Goal: Communication & Community: Answer question/provide support

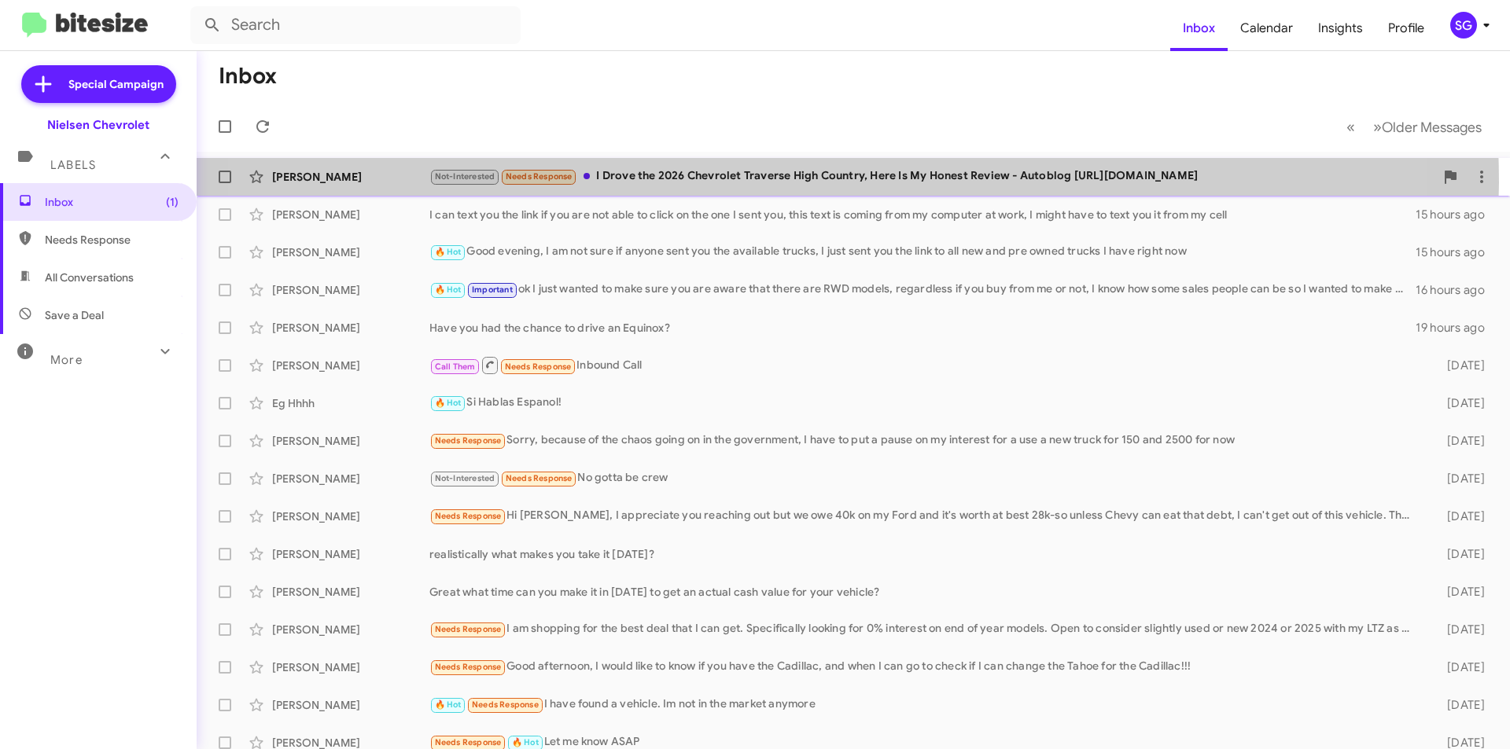
click at [763, 182] on div "Not-Interested Needs Response I Drove the 2026 Chevrolet Traverse High Country,…" at bounding box center [931, 176] width 1005 height 18
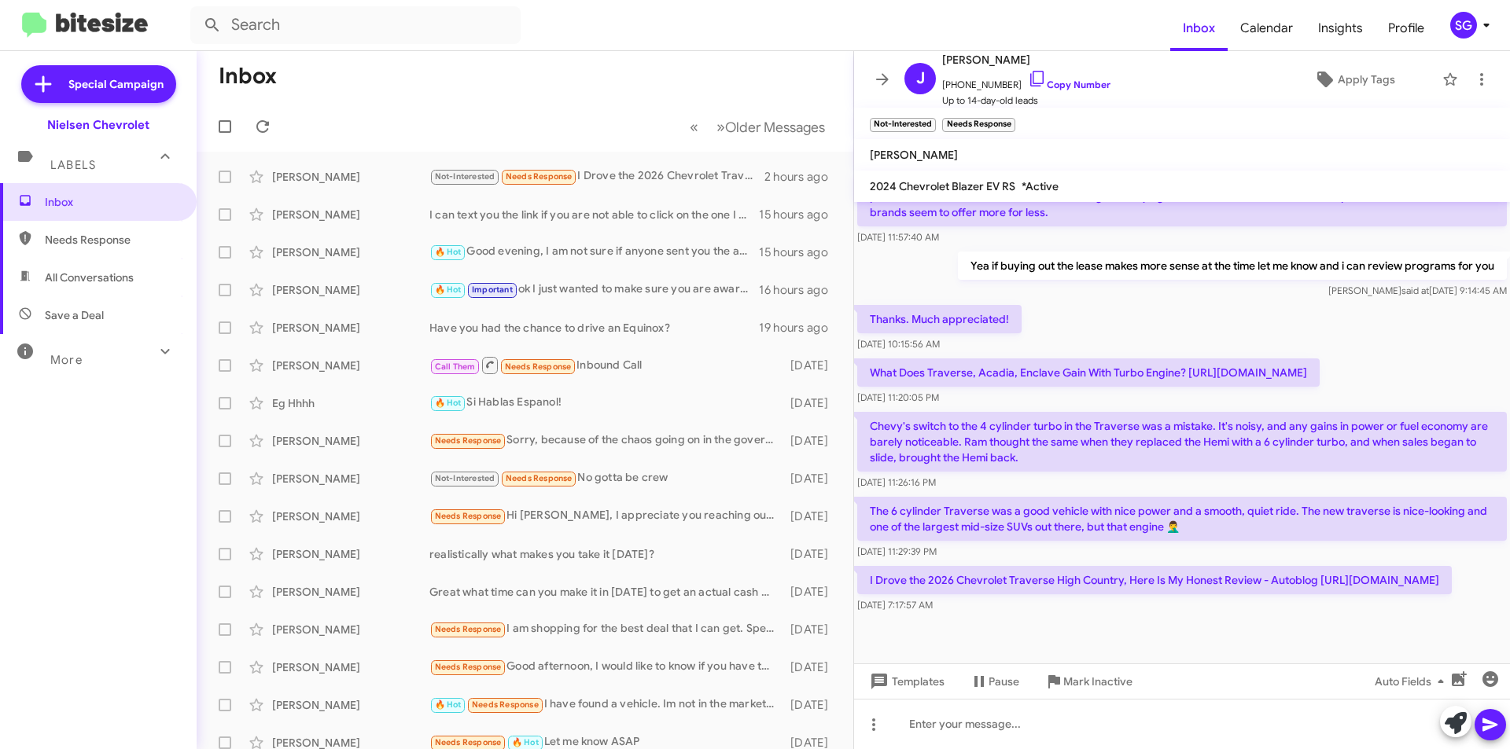
scroll to position [439, 0]
drag, startPoint x: 1087, startPoint y: 576, endPoint x: 831, endPoint y: 575, distance: 255.6
click at [831, 575] on div "Inbox « Previous » Next Older Messages [PERSON_NAME] Not-Interested Needs Respo…" at bounding box center [853, 400] width 1313 height 698
click at [1128, 583] on p "I Drove the 2026 Chevrolet Traverse High Country, Here Is My Honest Review - Au…" at bounding box center [1154, 580] width 594 height 28
drag, startPoint x: 1128, startPoint y: 583, endPoint x: 866, endPoint y: 578, distance: 261.9
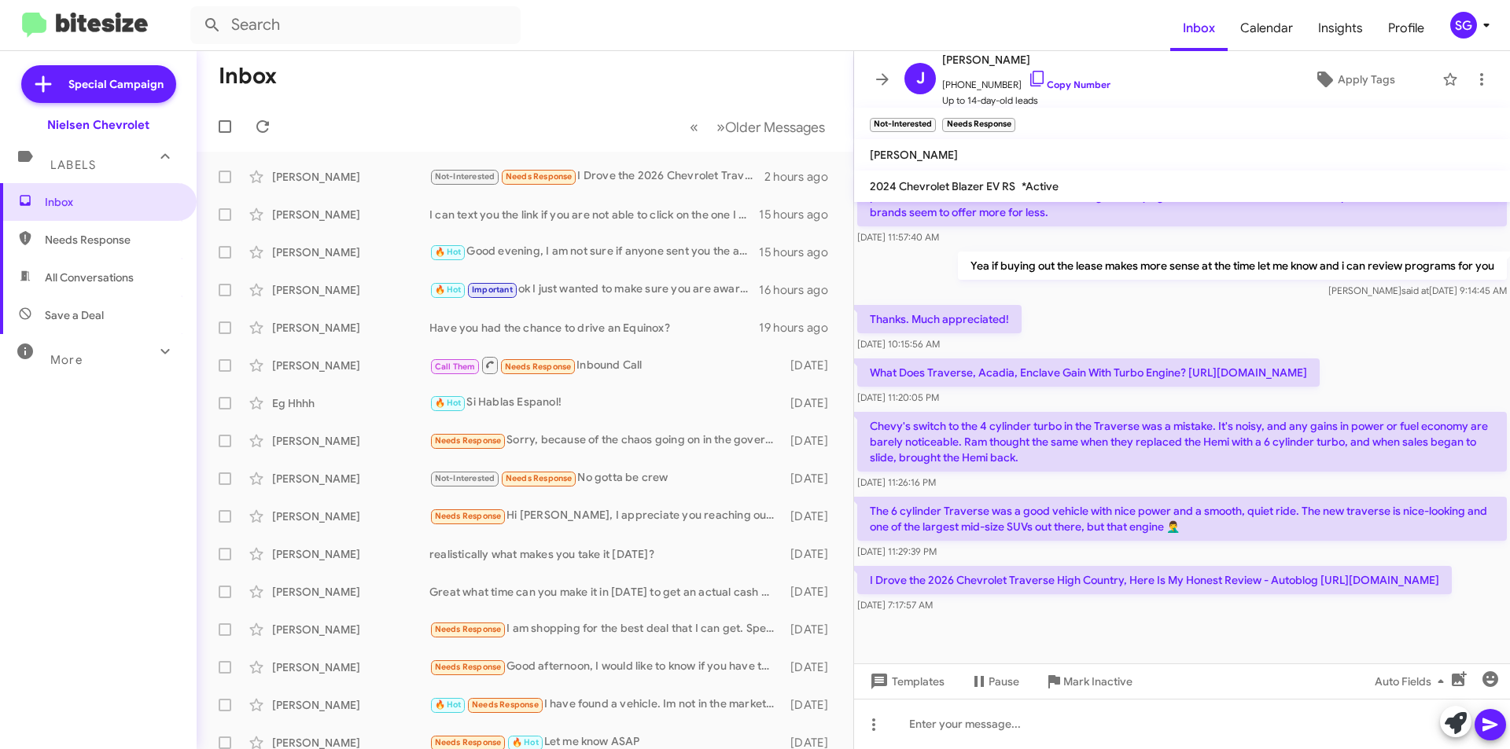
click at [866, 578] on p "I Drove the 2026 Chevrolet Traverse High Country, Here Is My Honest Review - Au…" at bounding box center [1154, 580] width 594 height 28
copy p "[URL][DOMAIN_NAME]"
